Goal: Transaction & Acquisition: Purchase product/service

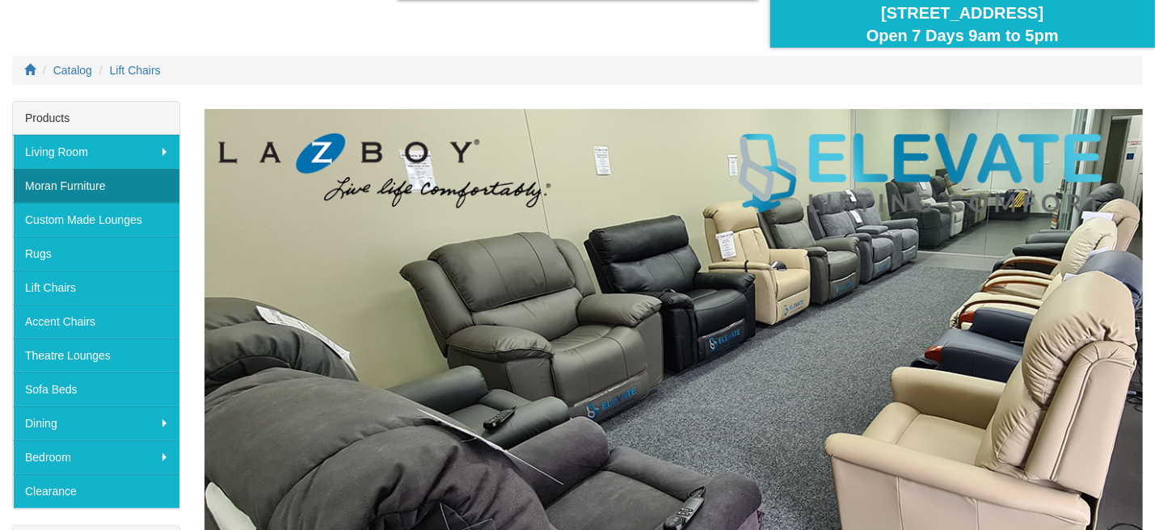
scroll to position [162, 0]
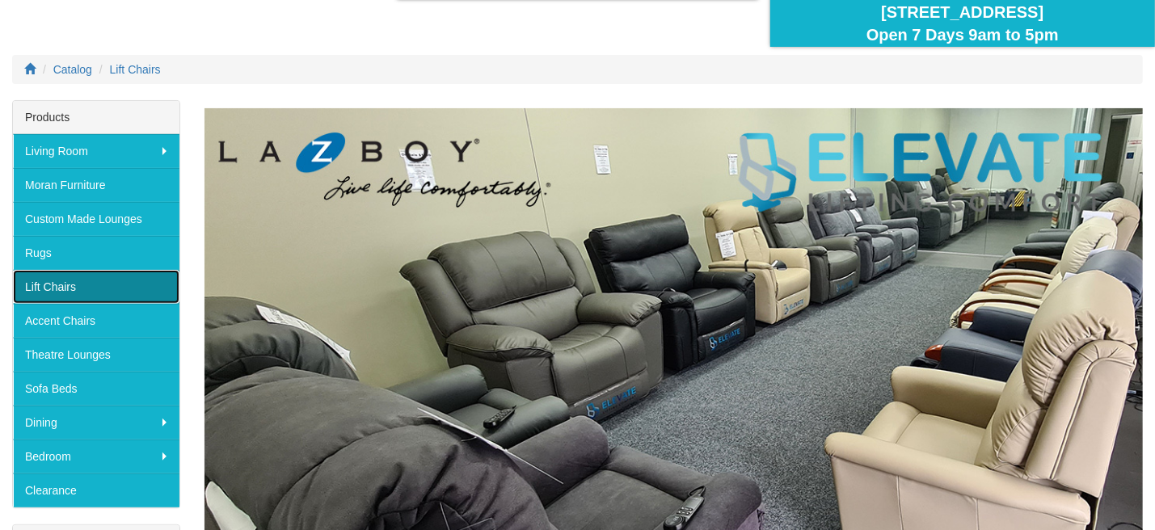
click at [52, 284] on link "Lift Chairs" at bounding box center [96, 287] width 166 height 34
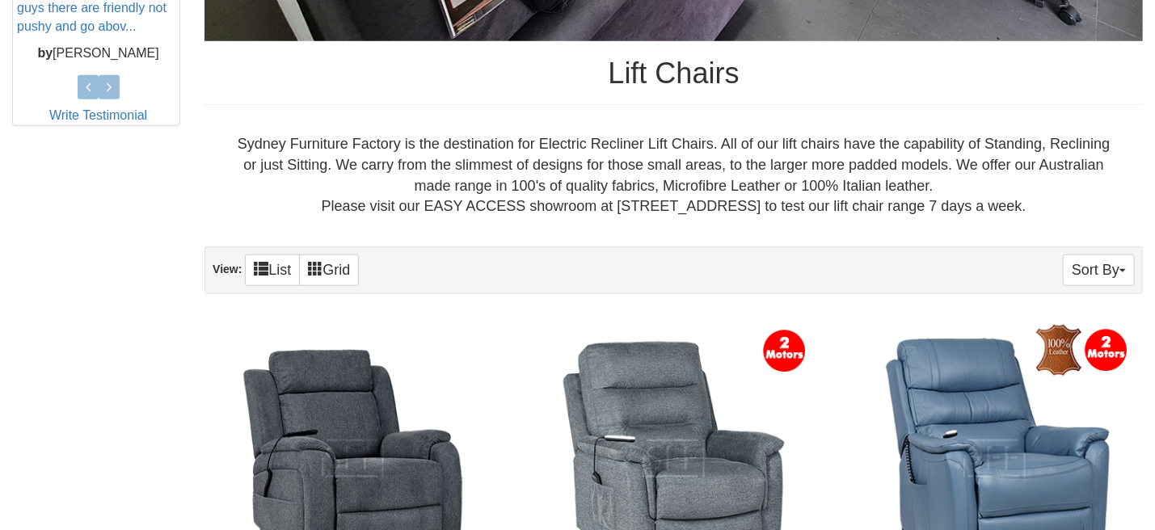
scroll to position [1050, 0]
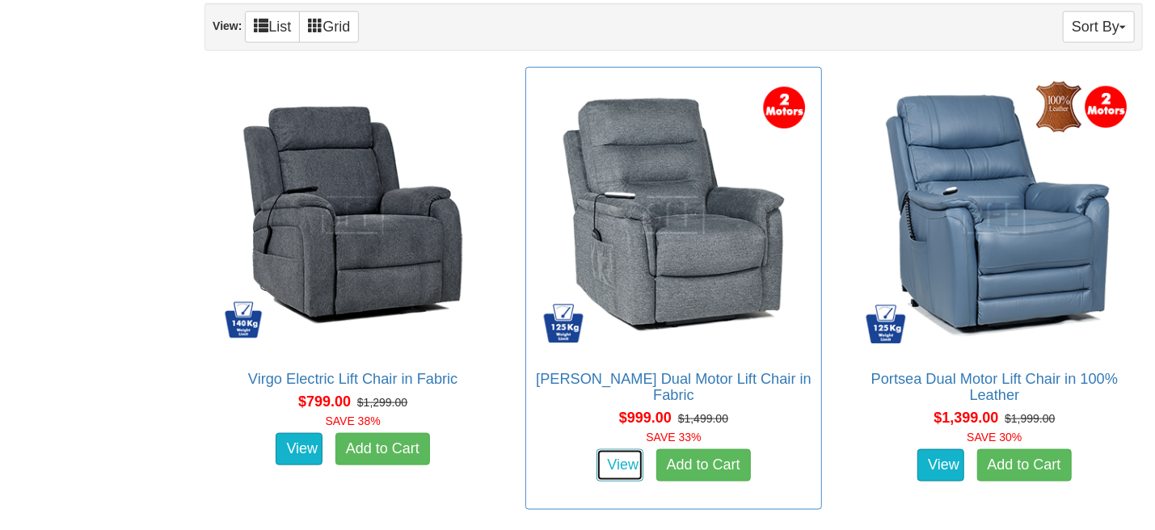
click at [624, 450] on link "View" at bounding box center [619, 465] width 47 height 32
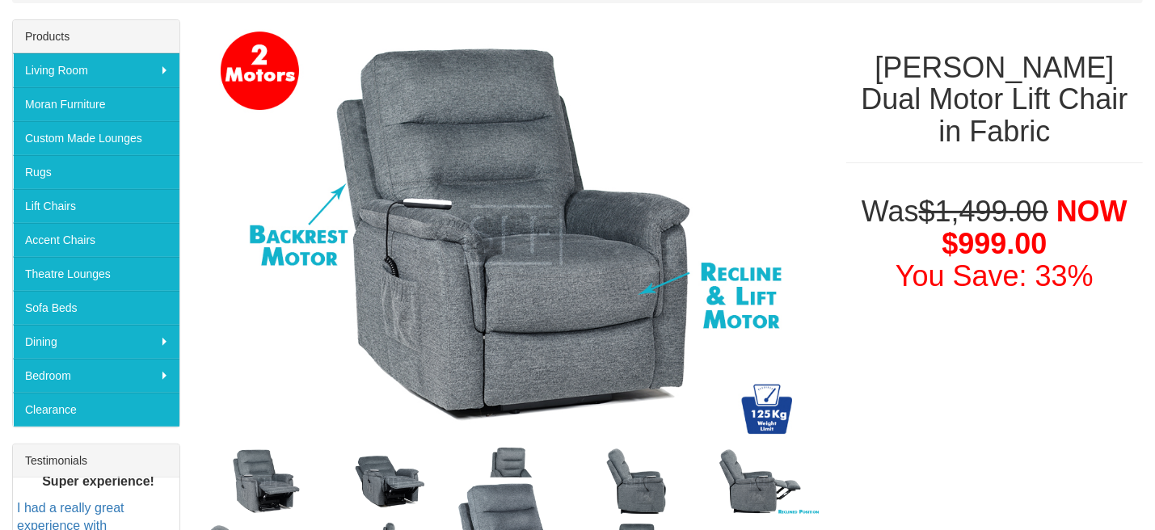
scroll to position [323, 0]
